Goal: Find specific page/section: Find specific page/section

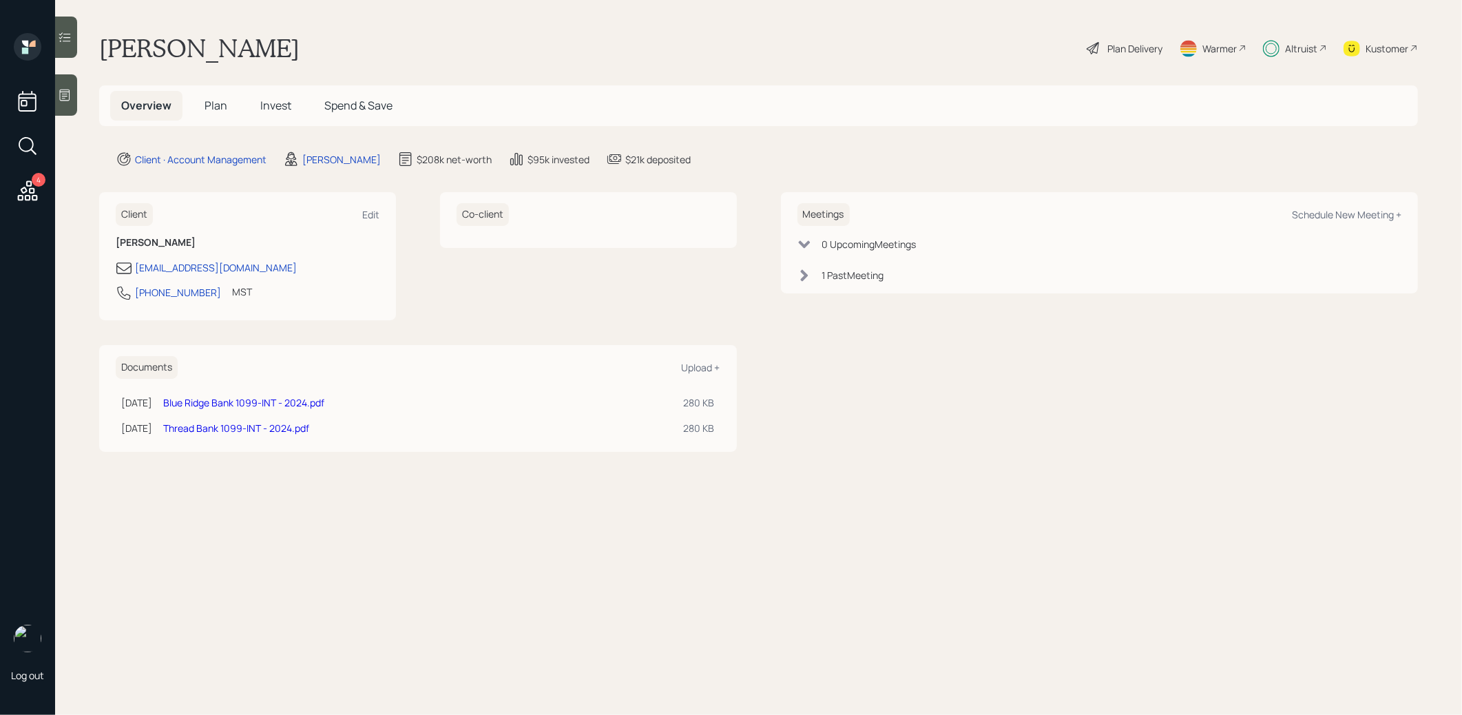
click at [209, 109] on span "Plan" at bounding box center [215, 105] width 23 height 15
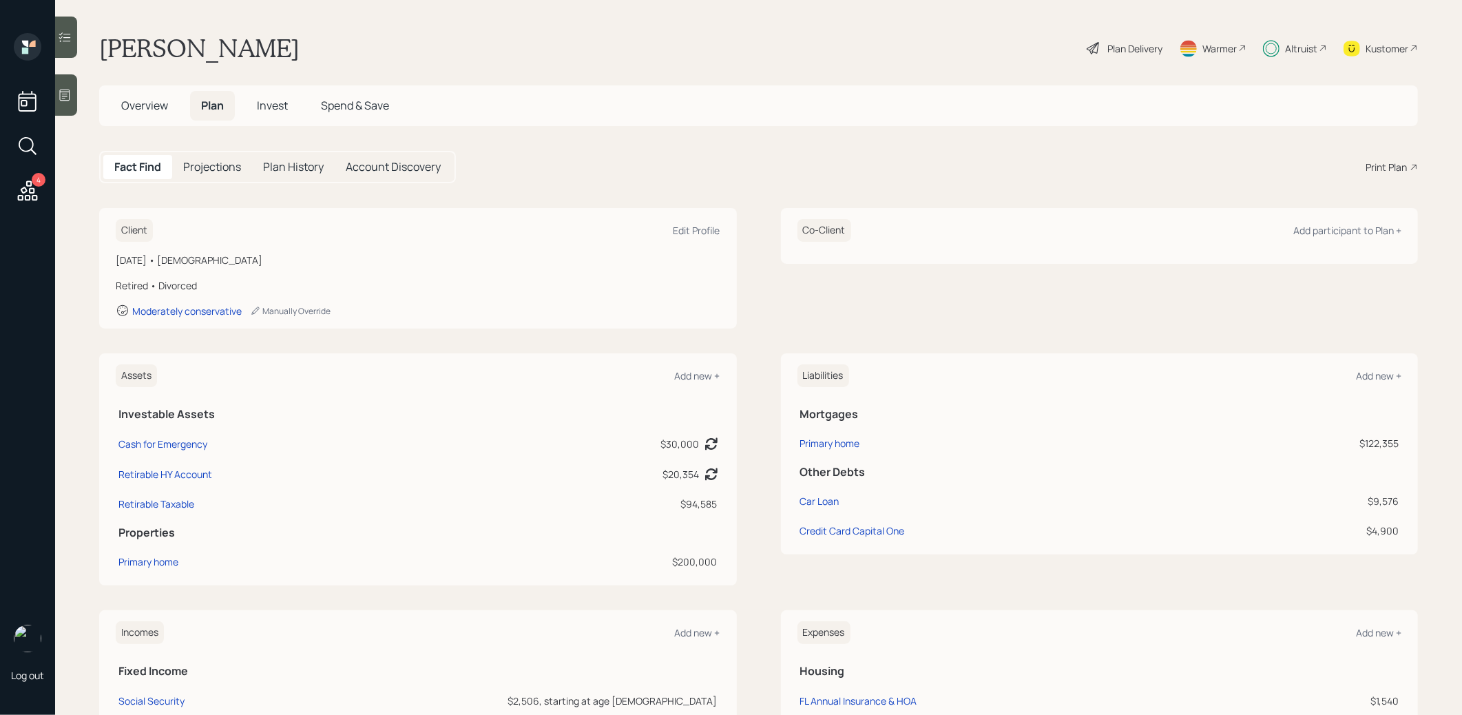
click at [357, 102] on span "Spend & Save" at bounding box center [355, 105] width 68 height 15
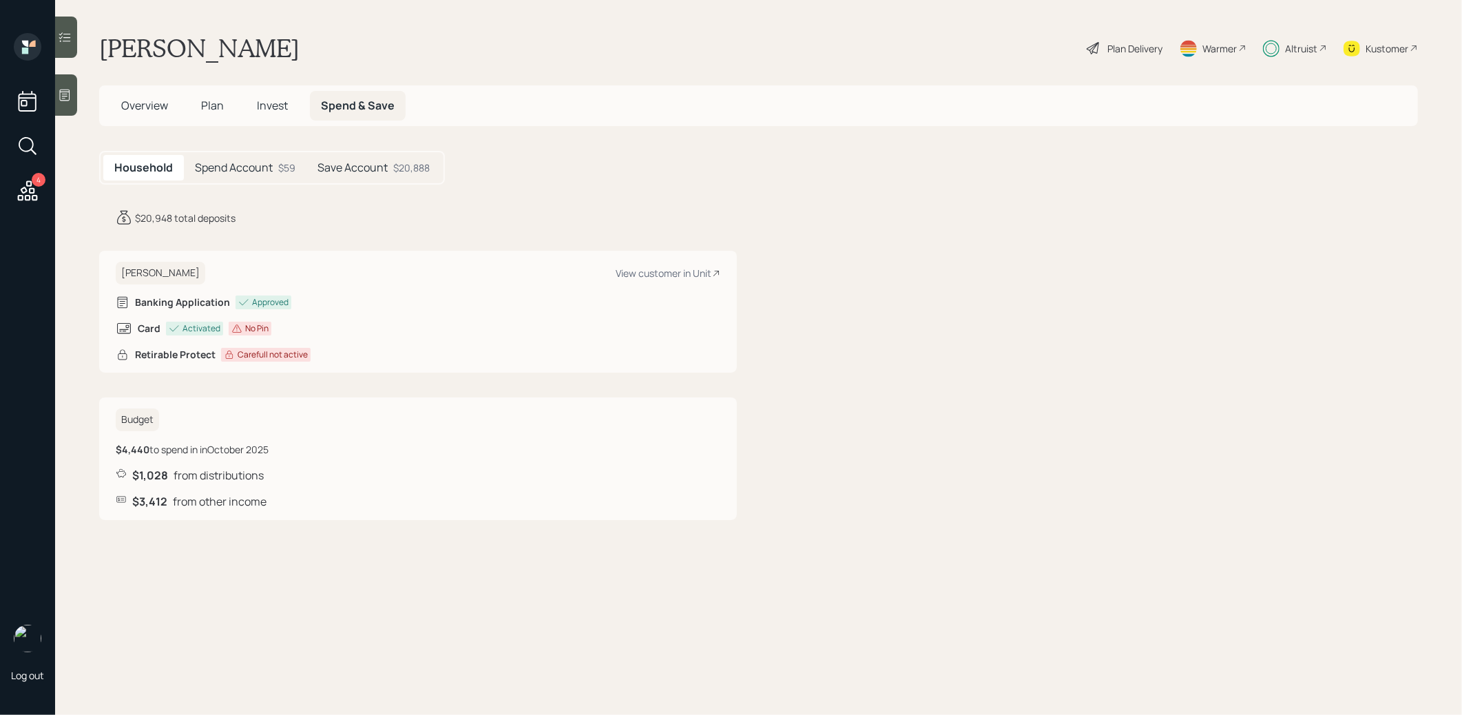
click at [218, 107] on span "Plan" at bounding box center [212, 105] width 23 height 15
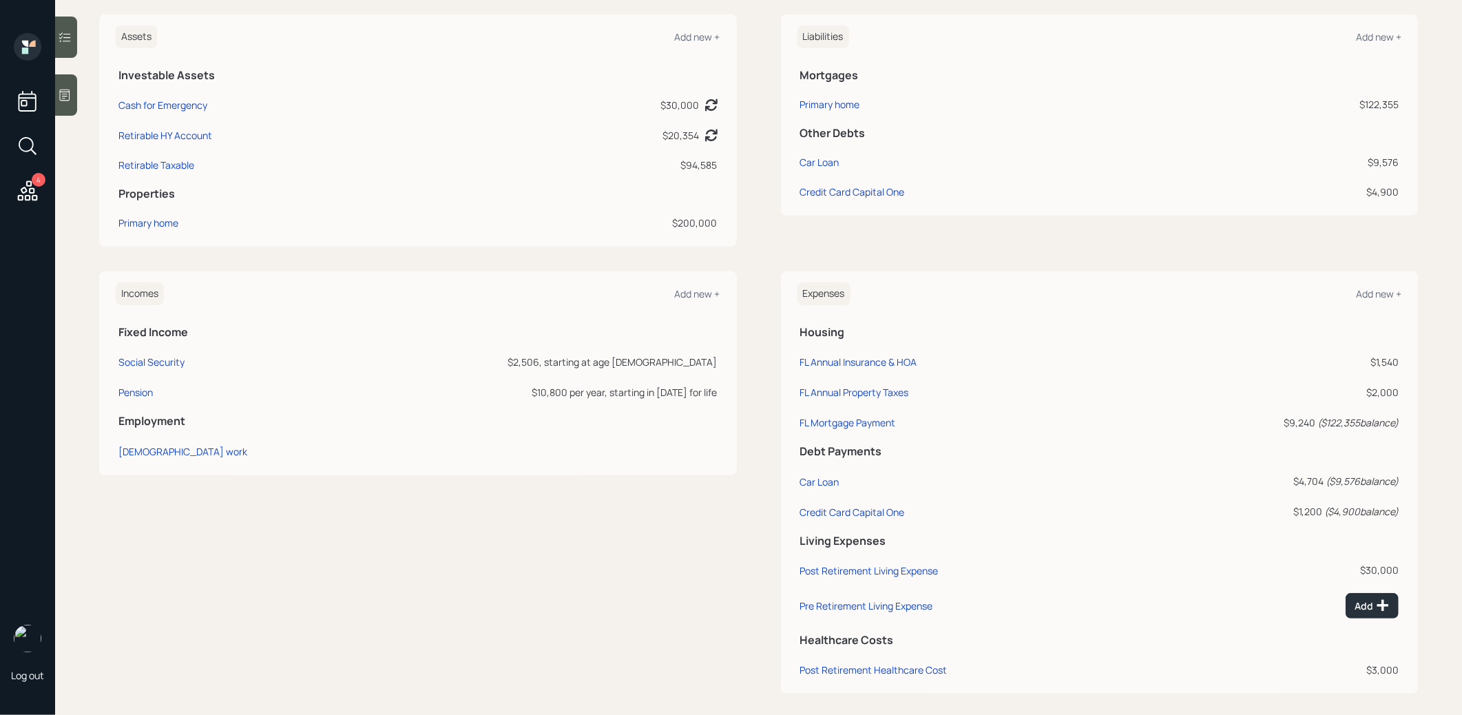
scroll to position [342, 0]
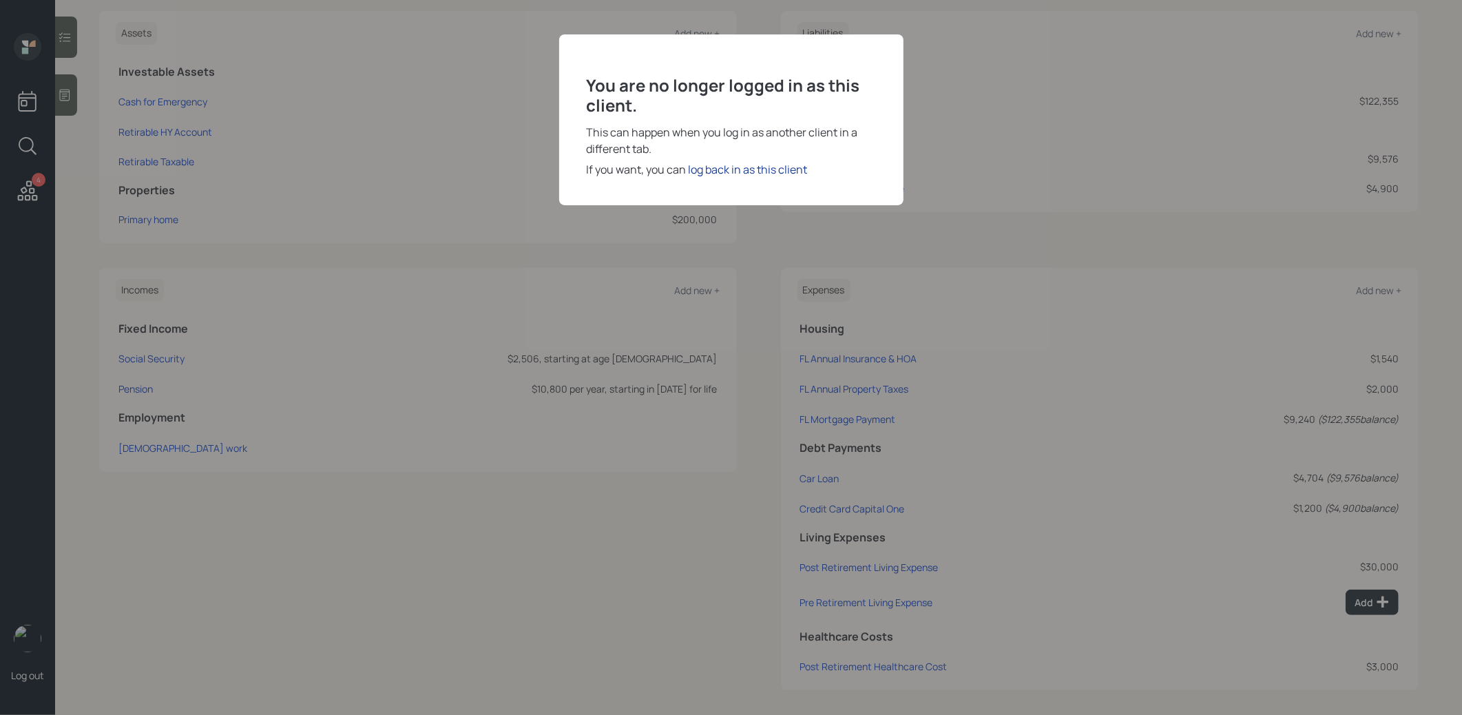
click at [755, 166] on div "log back in as this client" at bounding box center [748, 169] width 119 height 17
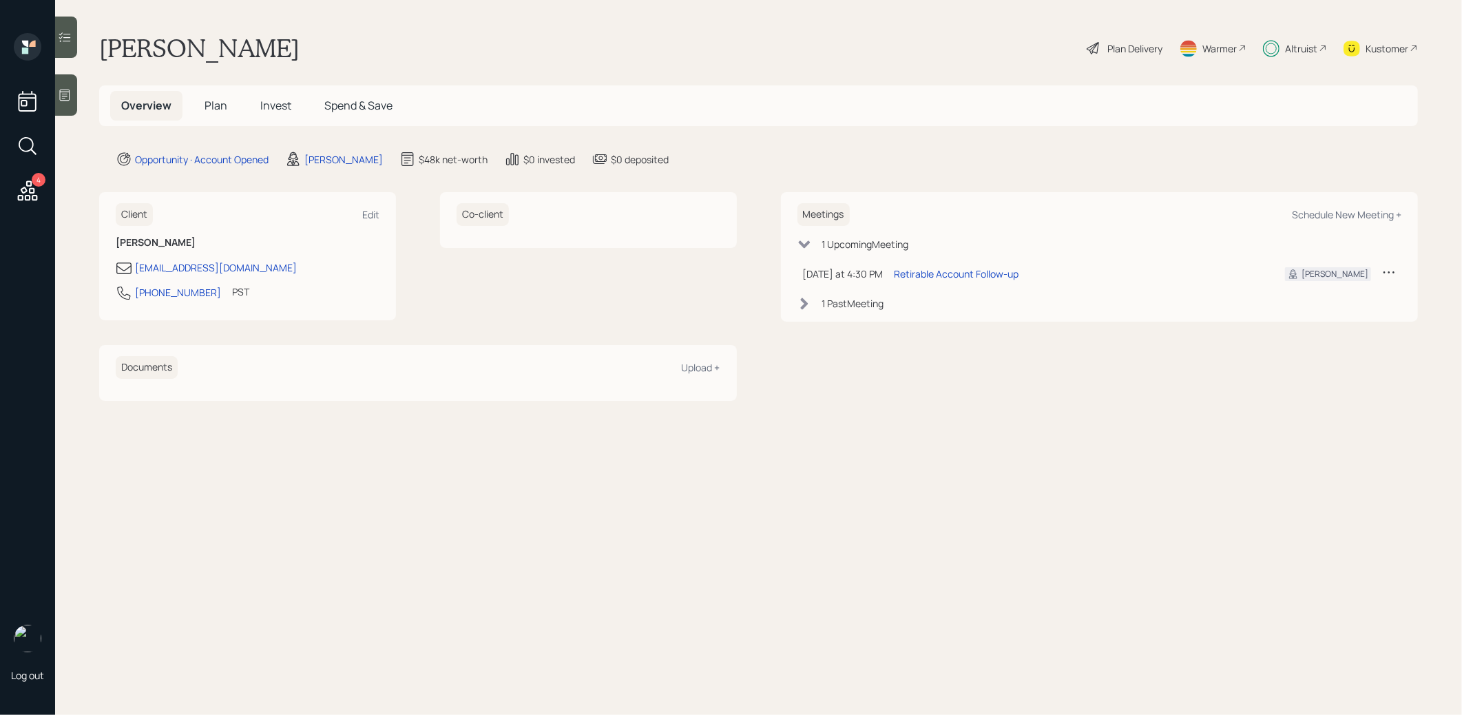
click at [210, 107] on span "Plan" at bounding box center [215, 105] width 23 height 15
